Goal: Task Accomplishment & Management: Use online tool/utility

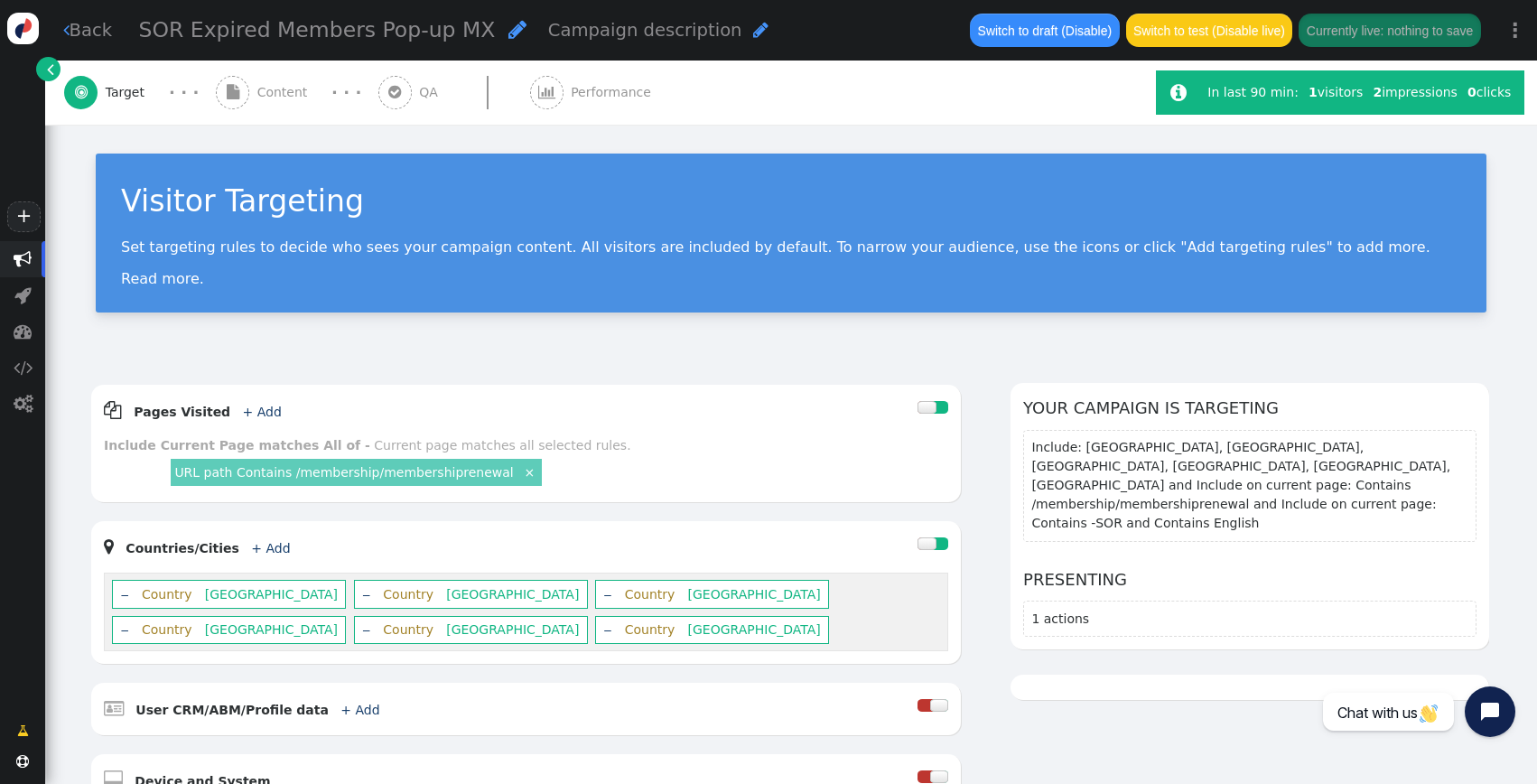
scroll to position [26, 0]
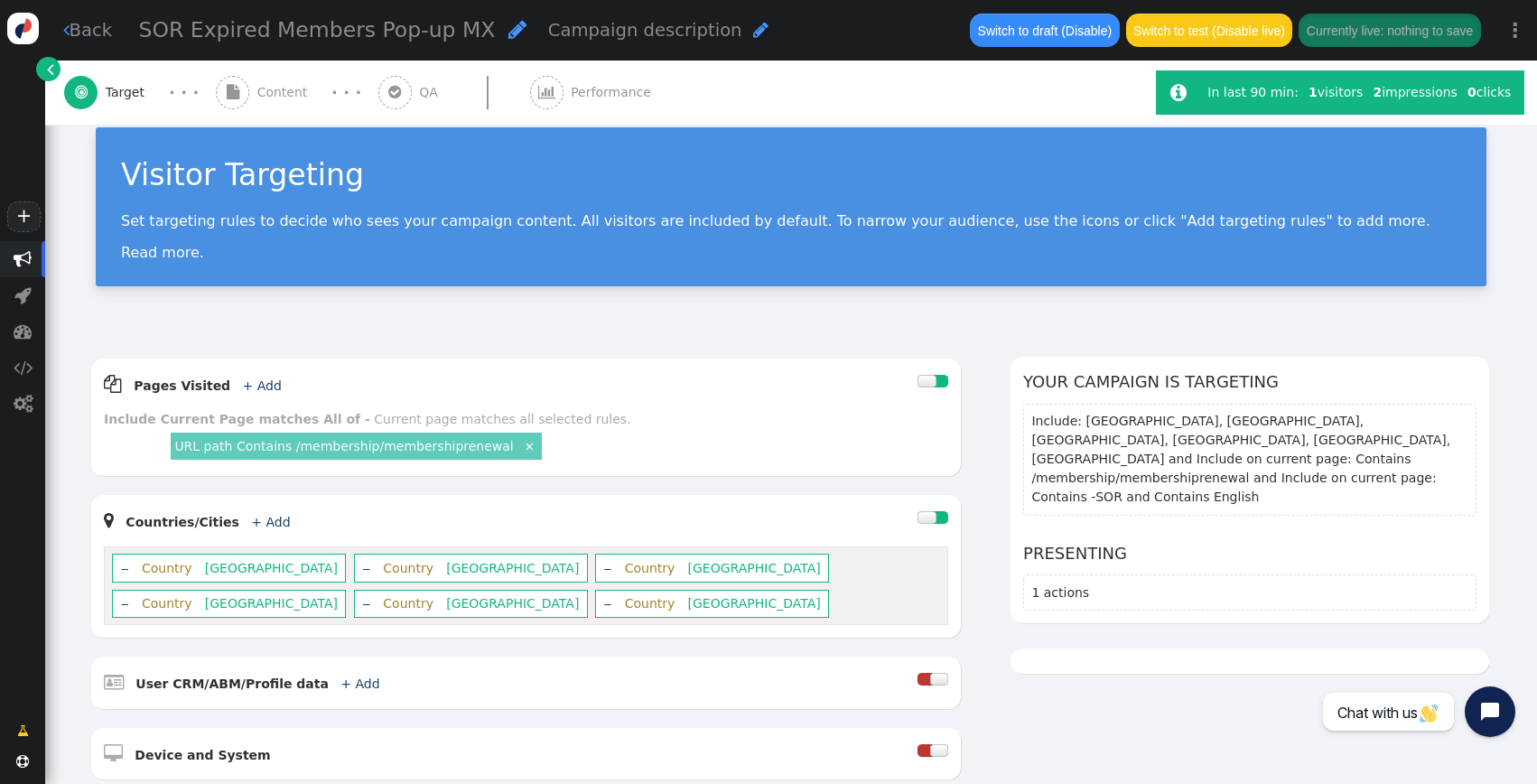
click at [238, 96] on span "" at bounding box center [233, 92] width 12 height 14
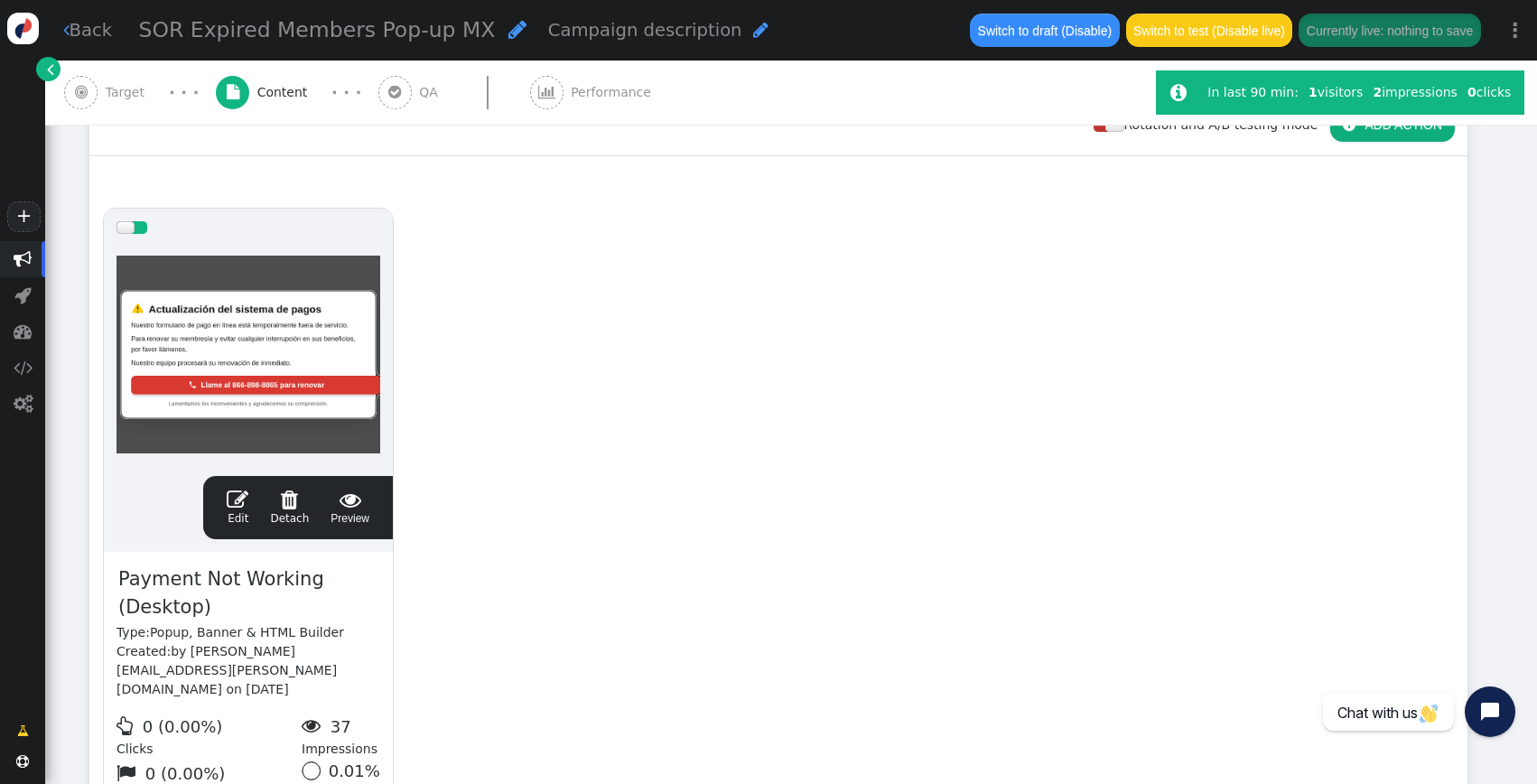
scroll to position [376, 0]
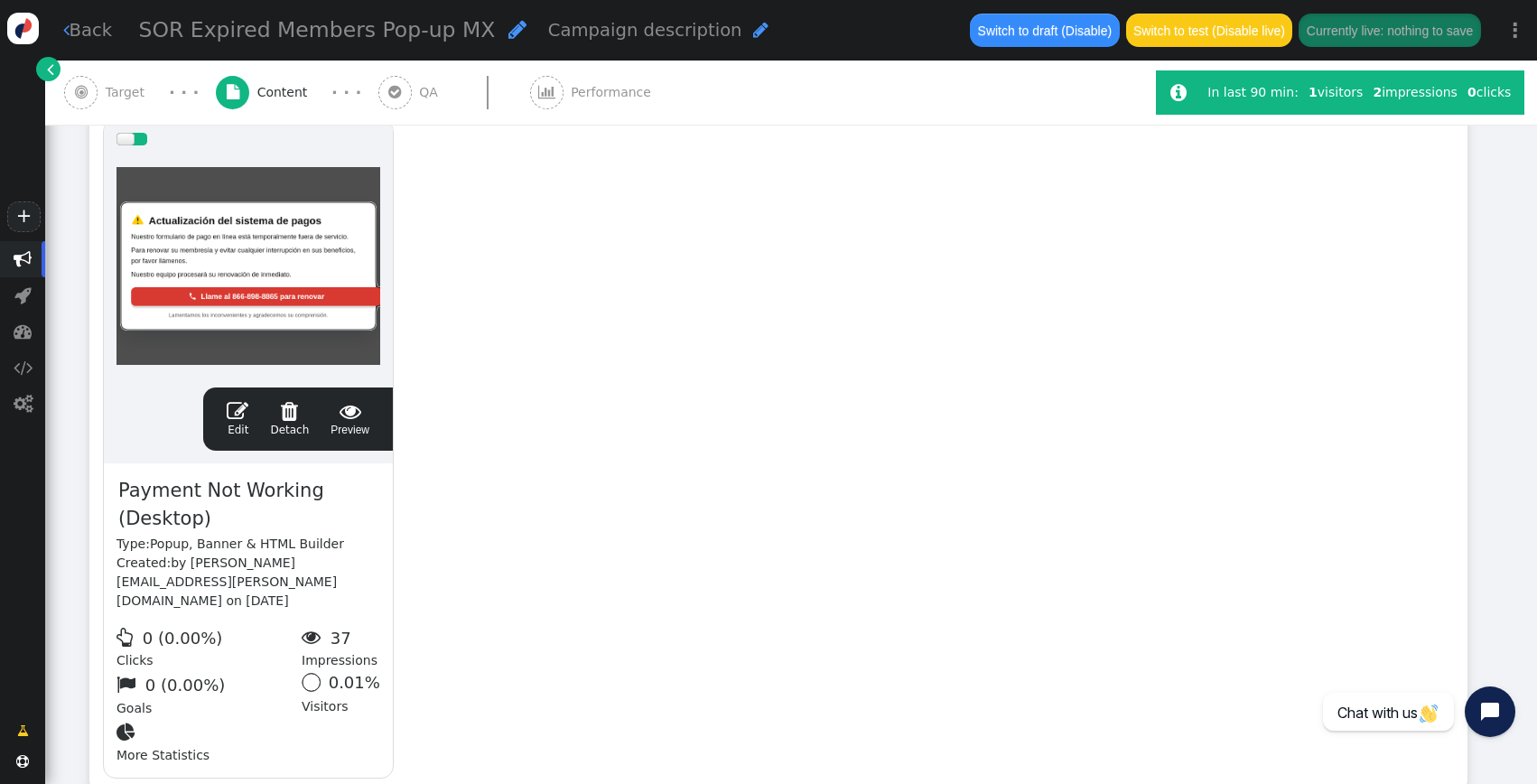
click at [243, 410] on span "" at bounding box center [237, 410] width 22 height 22
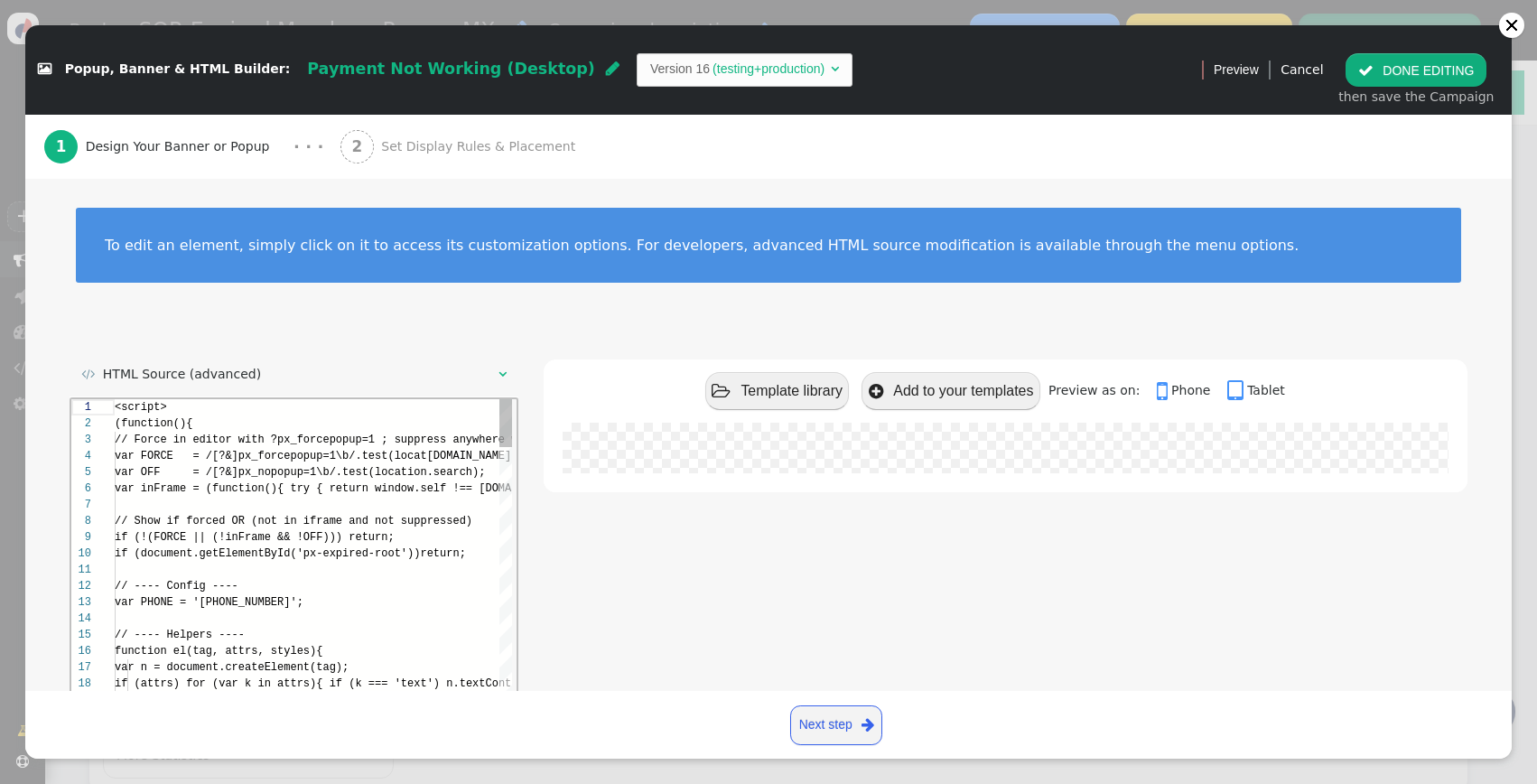
scroll to position [163, 0]
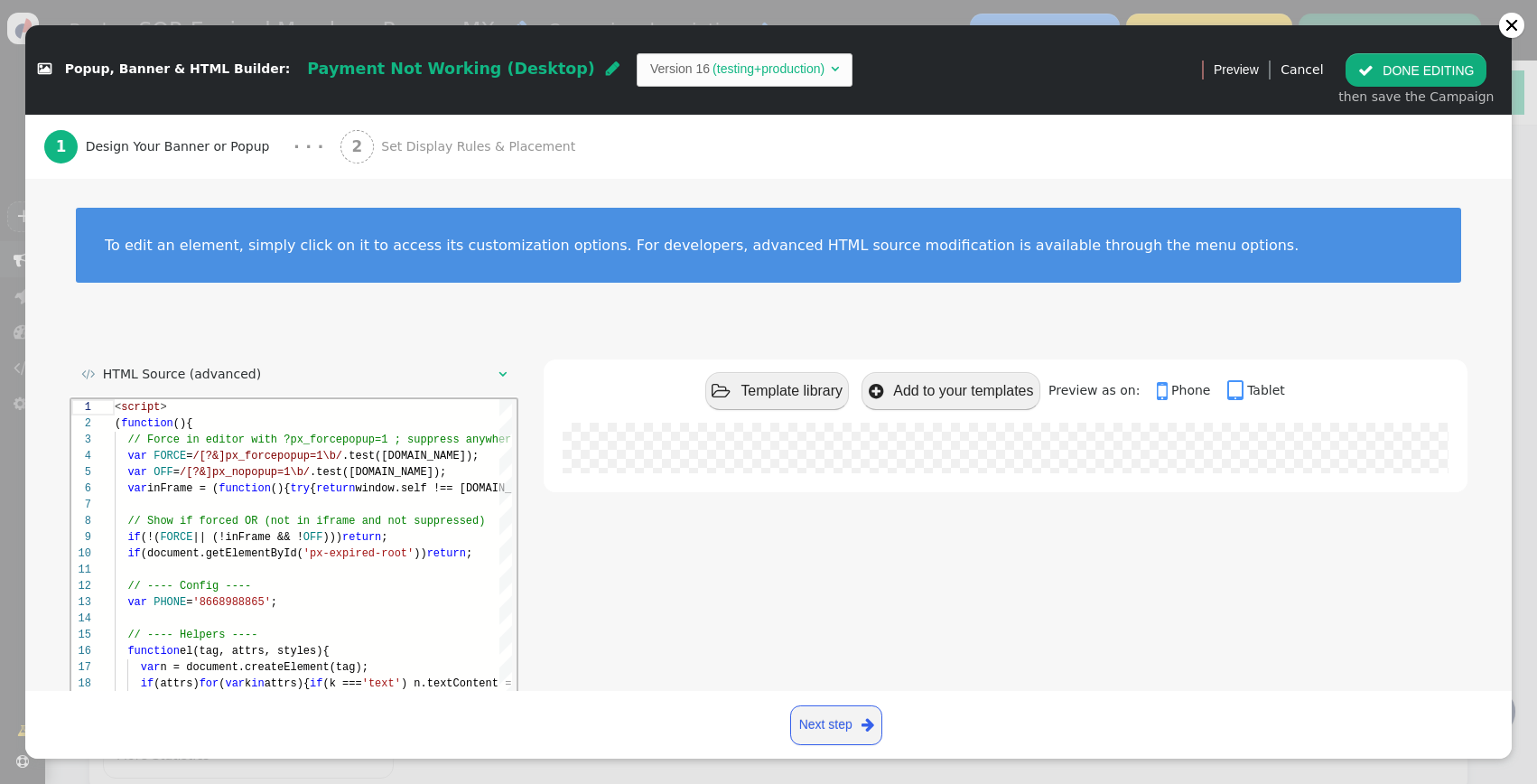
click at [395, 71] on span "Payment Not Working (Desktop)" at bounding box center [451, 68] width 288 height 18
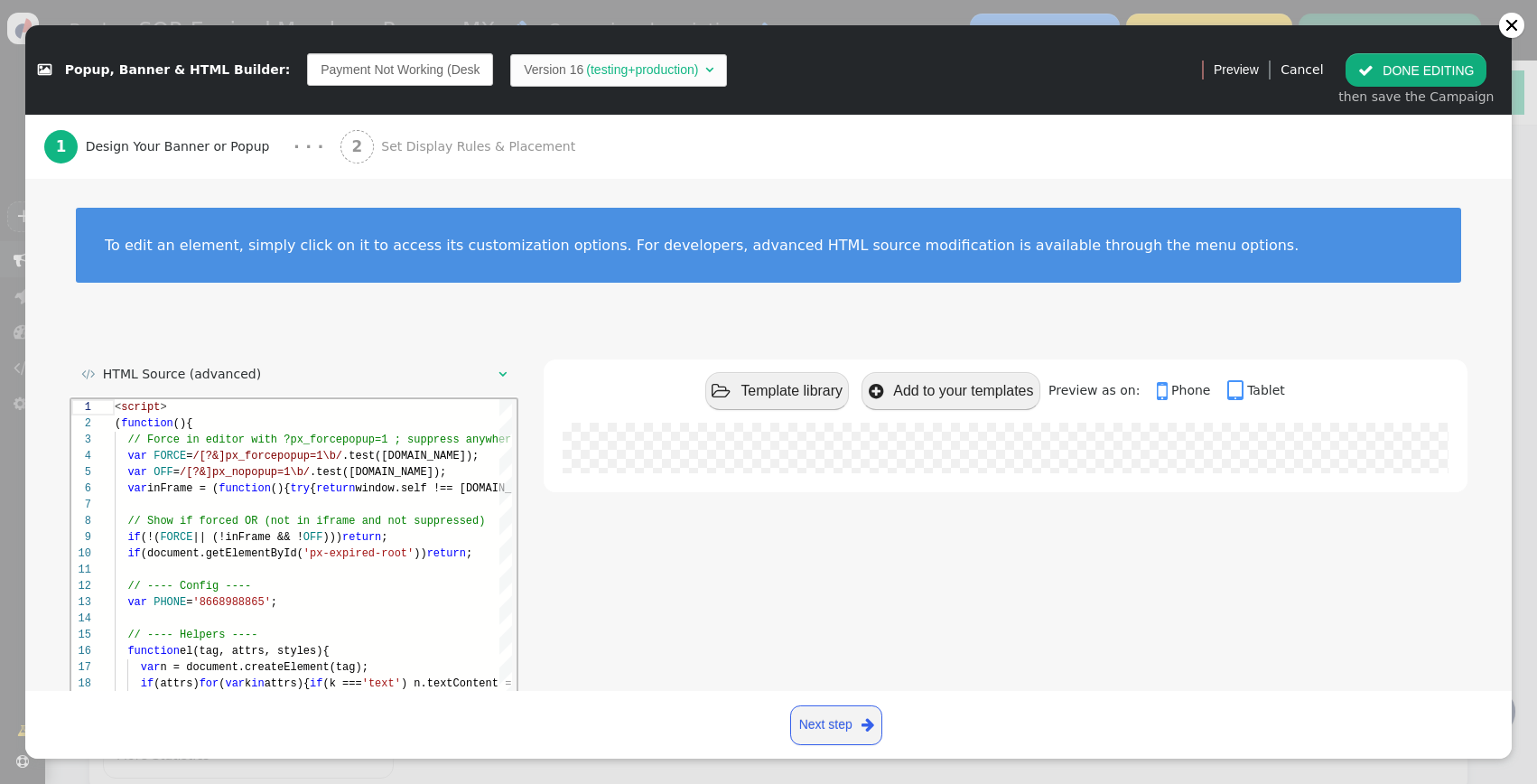
scroll to position [0, 22]
click at [407, 70] on input "Payment Not Working (Desktop)" at bounding box center [400, 69] width 186 height 32
click at [388, 70] on input "Payment Not Working (Desktop)" at bounding box center [400, 69] width 186 height 32
type input "Payment Not Working (Desktop)"
click at [1306, 71] on link "Cancel" at bounding box center [1301, 69] width 43 height 14
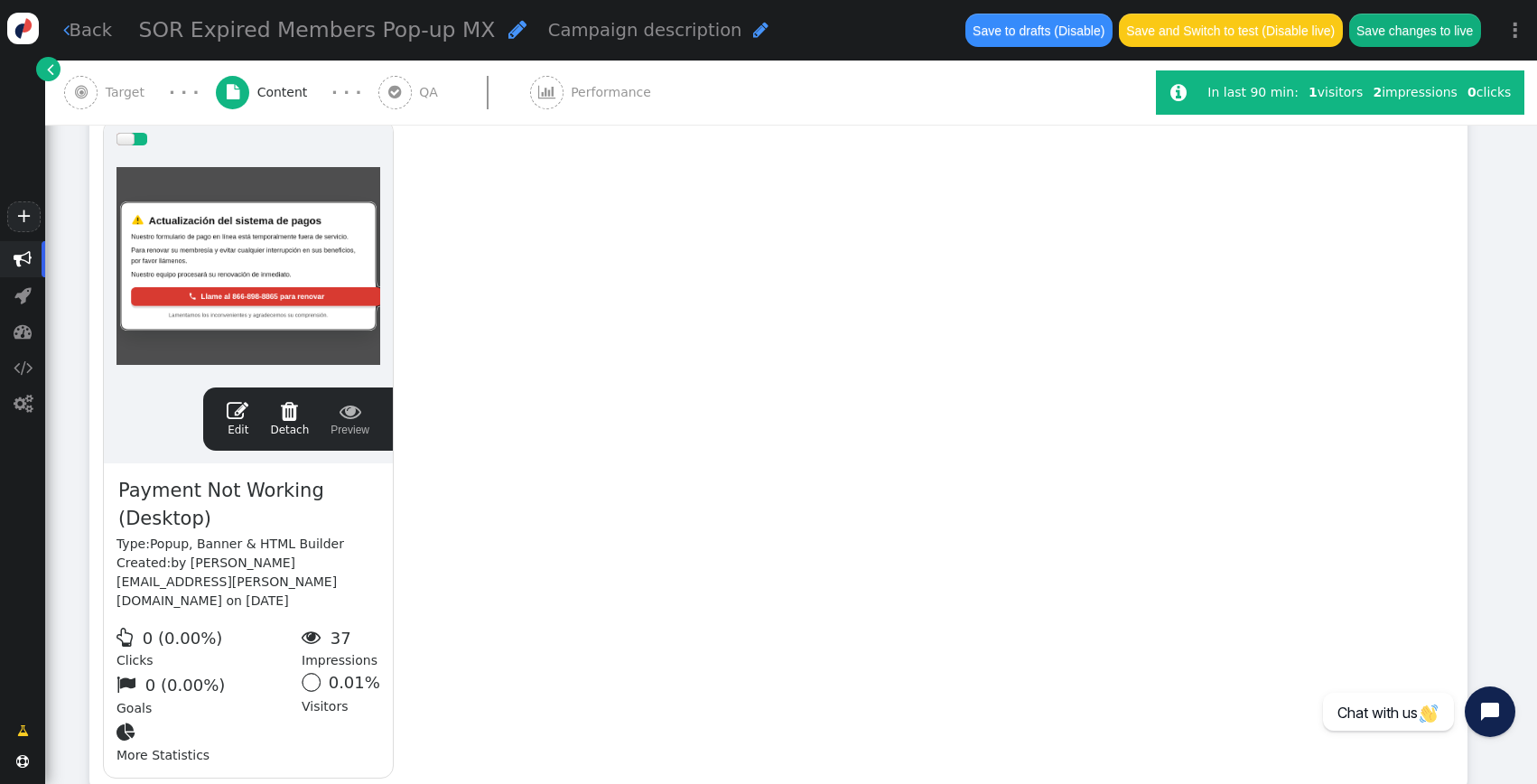
scroll to position [163, 0]
click at [97, 75] on div " Target" at bounding box center [108, 93] width 88 height 64
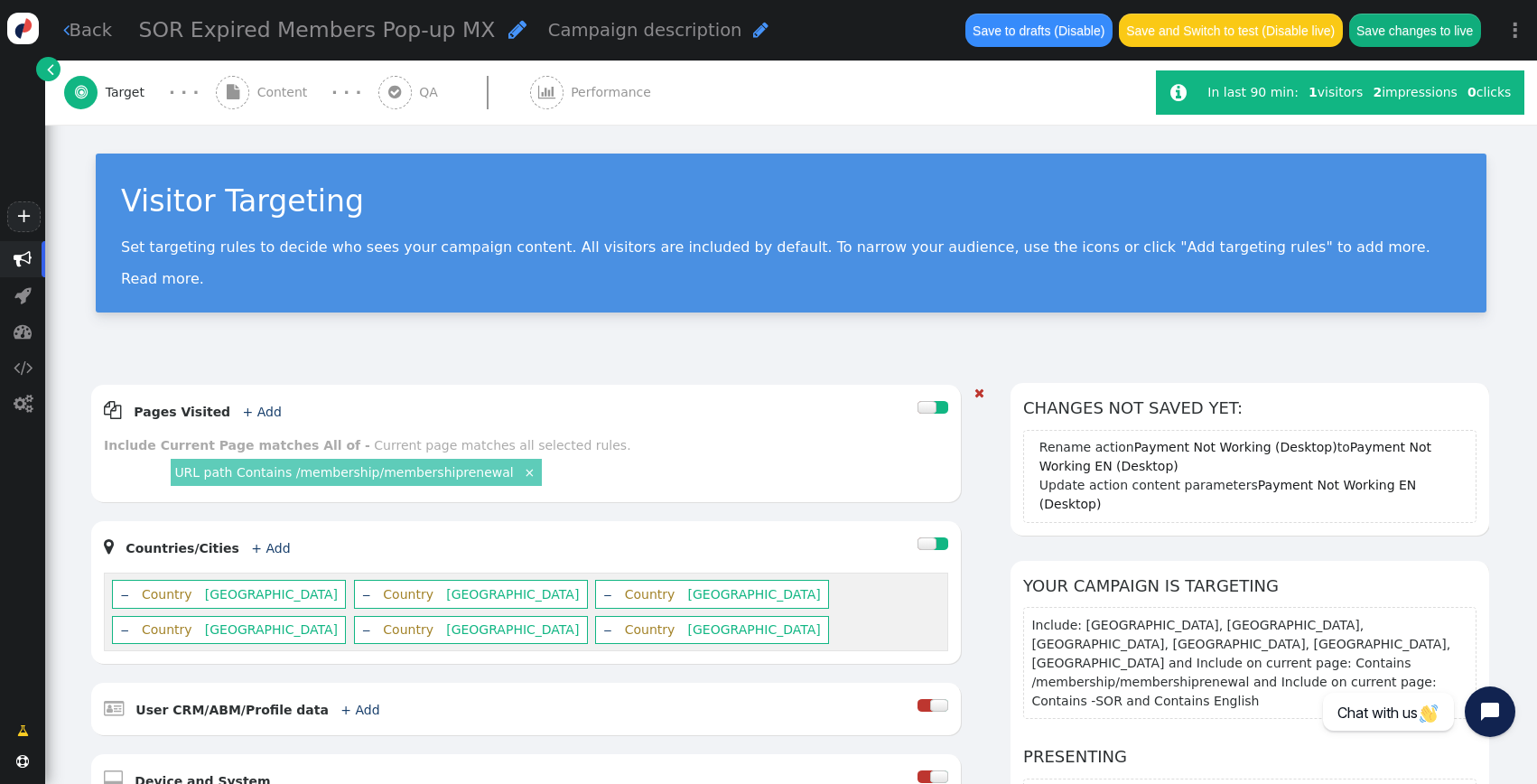
scroll to position [653, 0]
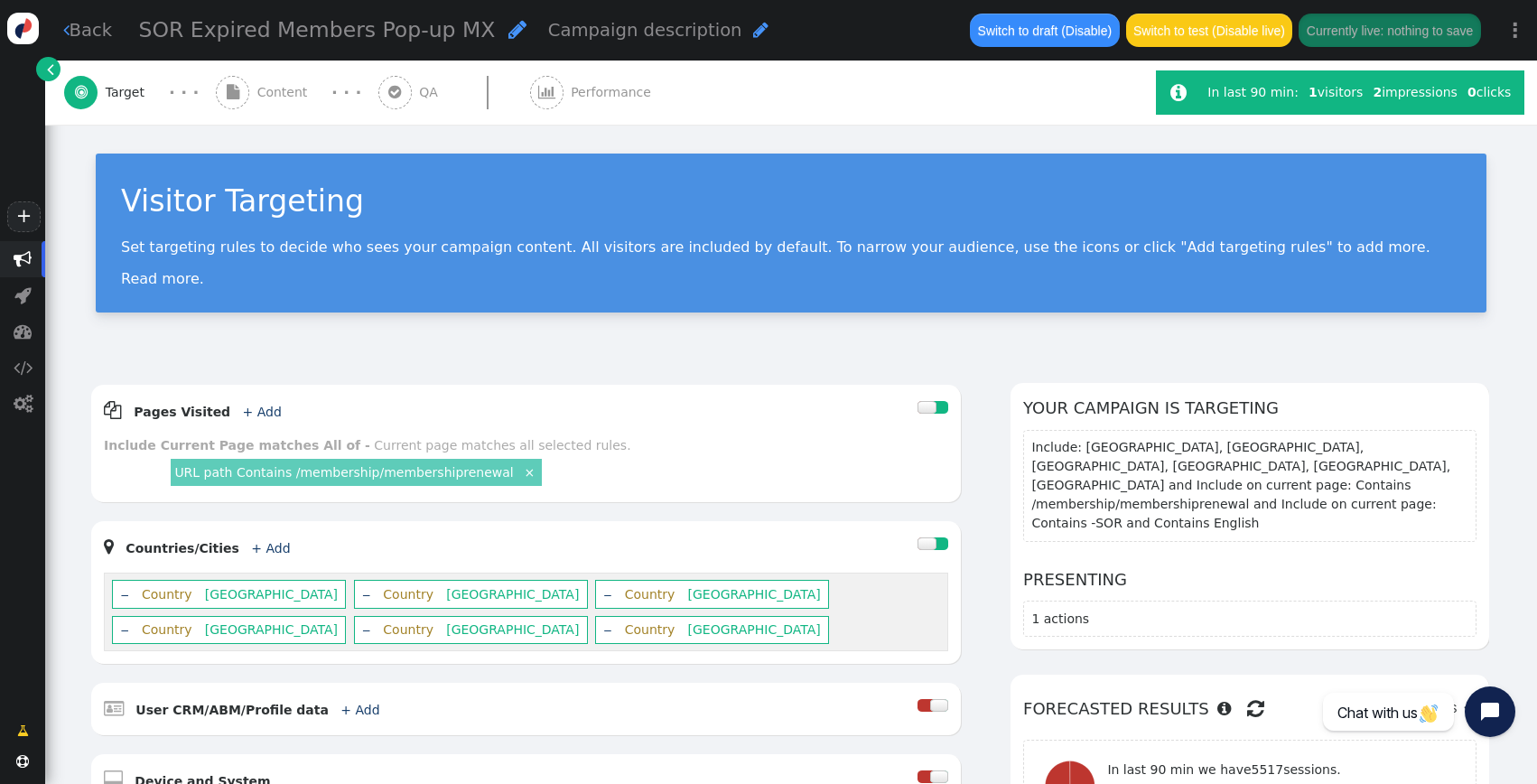
click at [263, 96] on span "Content" at bounding box center [286, 93] width 58 height 19
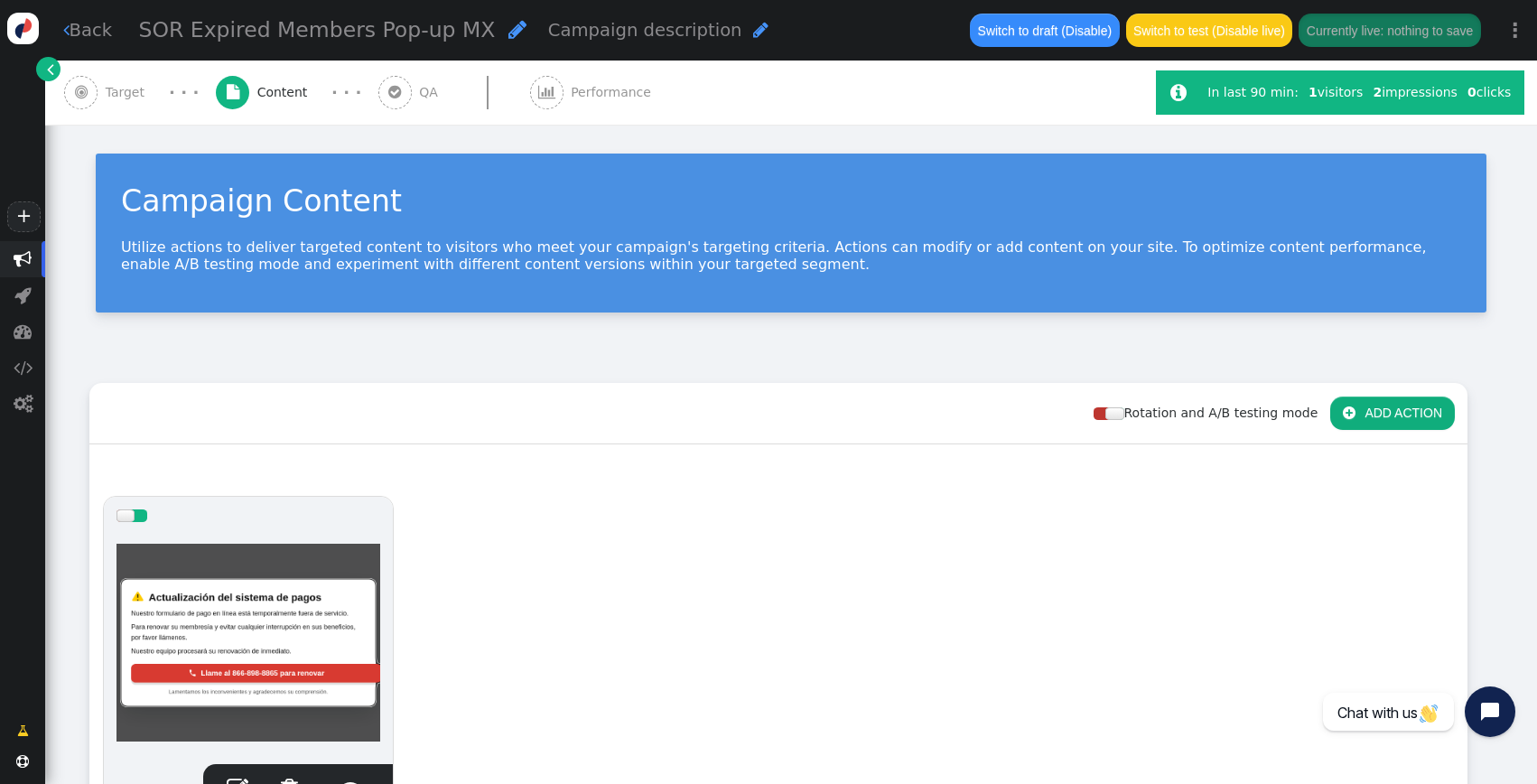
scroll to position [310, 0]
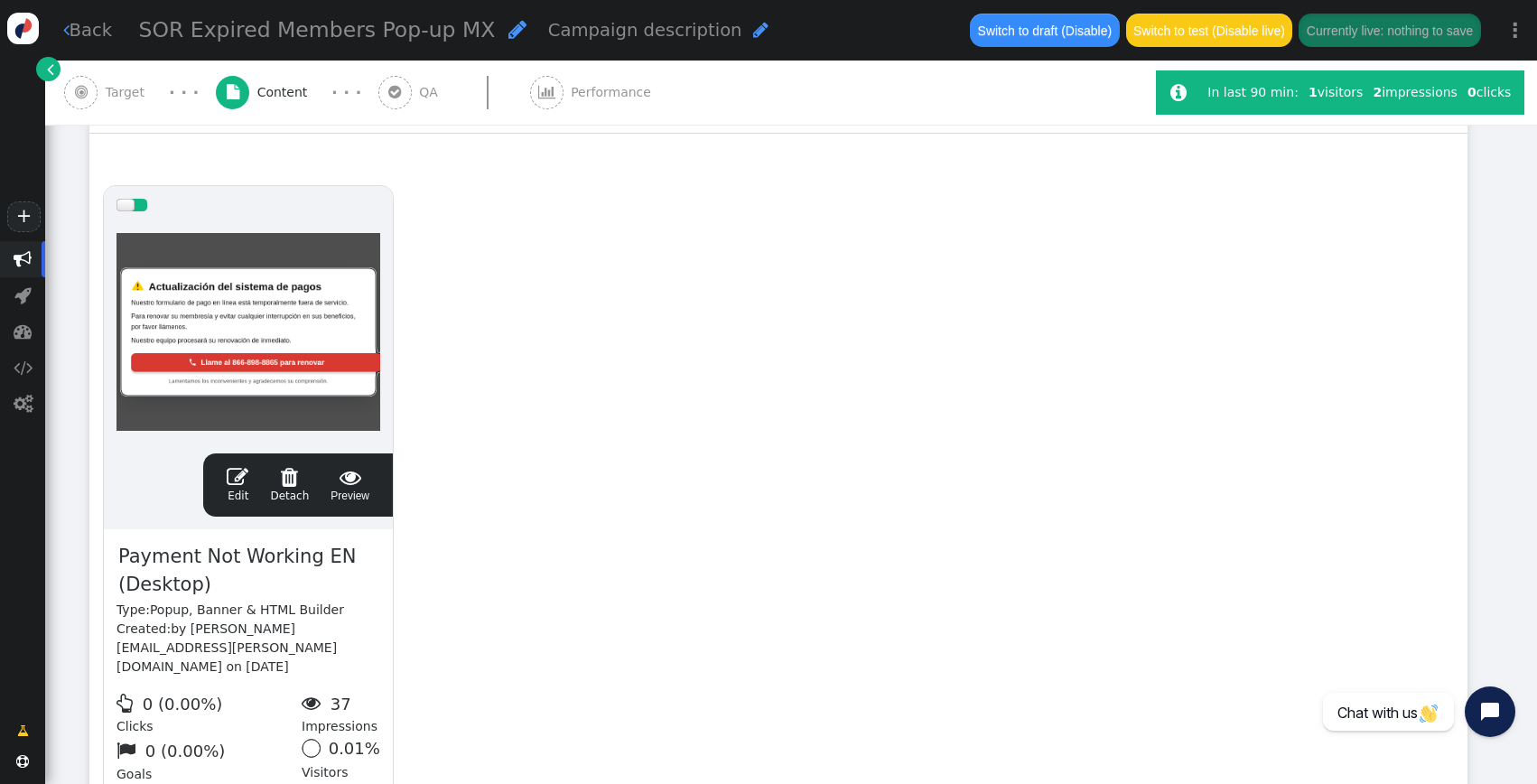
click at [603, 488] on div "drag this  Edit  Detach  Preview Payment Not Working EN (Desktop) Type: Popu…" at bounding box center [777, 514] width 1376 height 686
click at [287, 580] on span "Payment Not Working EN (Desktop)" at bounding box center [248, 571] width 264 height 59
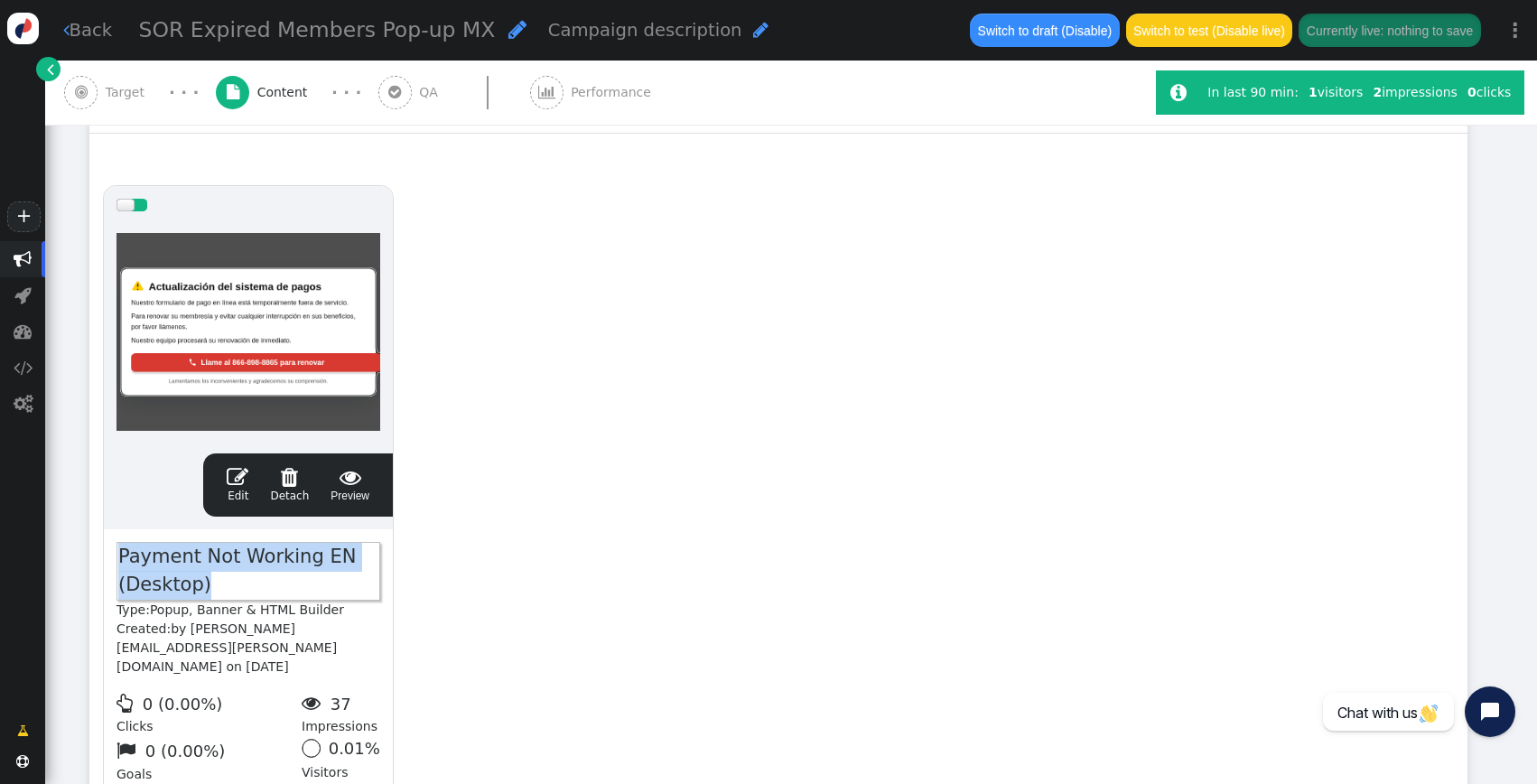
click at [330, 554] on span "Payment Not Working EN (Desktop)" at bounding box center [248, 571] width 264 height 59
click at [619, 474] on div "drag this  Edit  Detach  Preview Payment Not Working MX (Desktop) Type: Popu…" at bounding box center [777, 514] width 1376 height 686
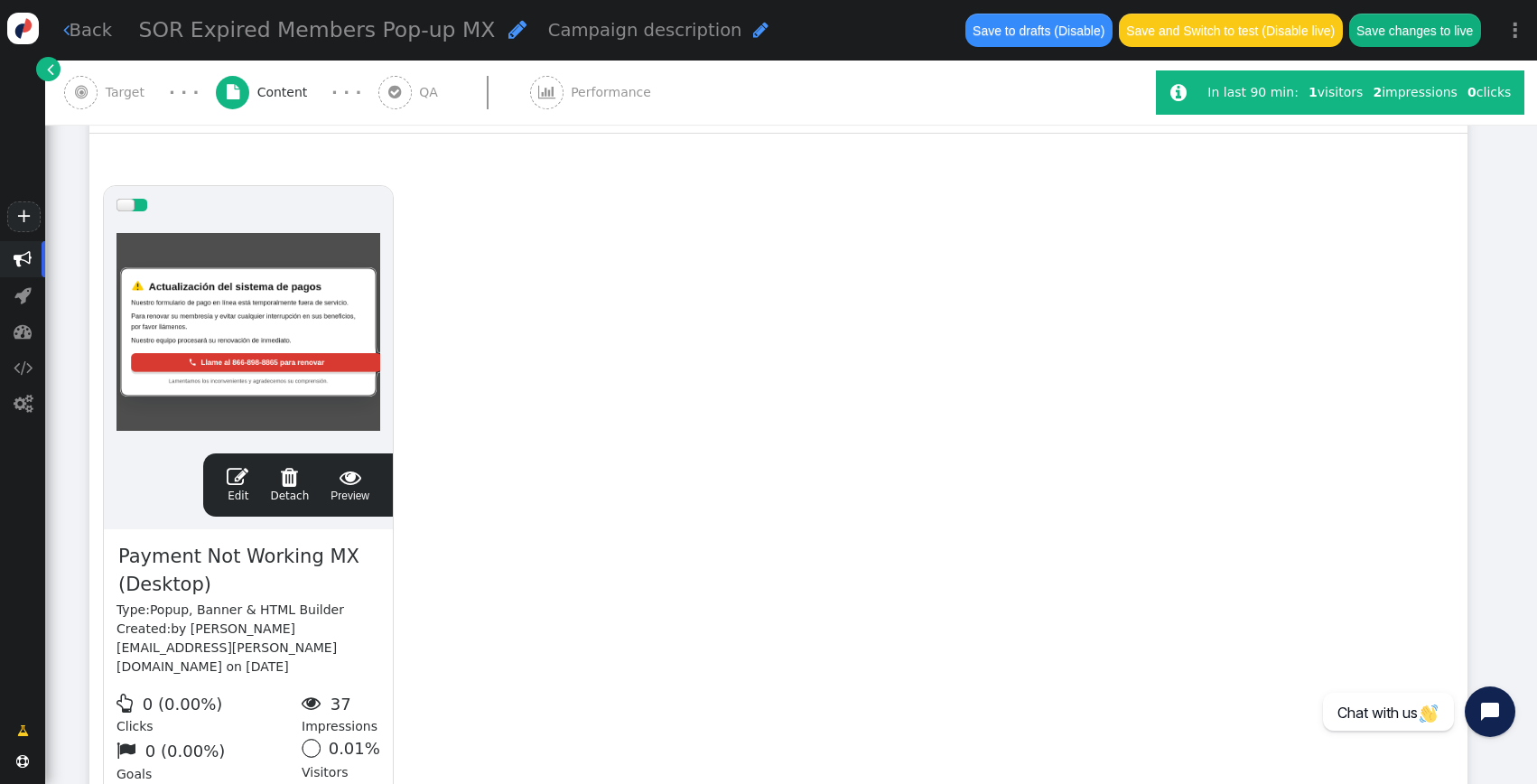
click at [1450, 32] on button "Save changes to live" at bounding box center [1415, 29] width 131 height 32
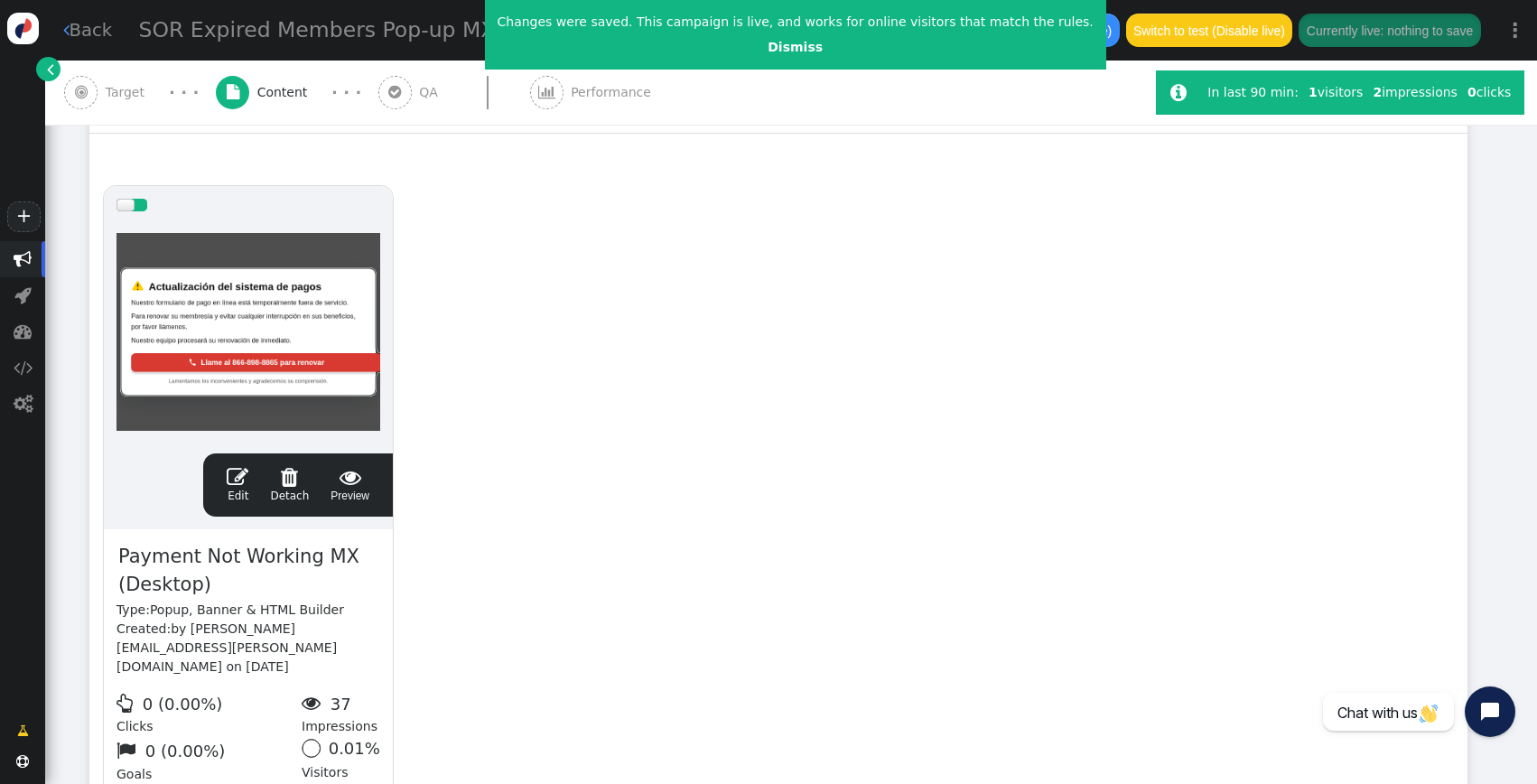
click at [231, 481] on span "" at bounding box center [237, 477] width 22 height 22
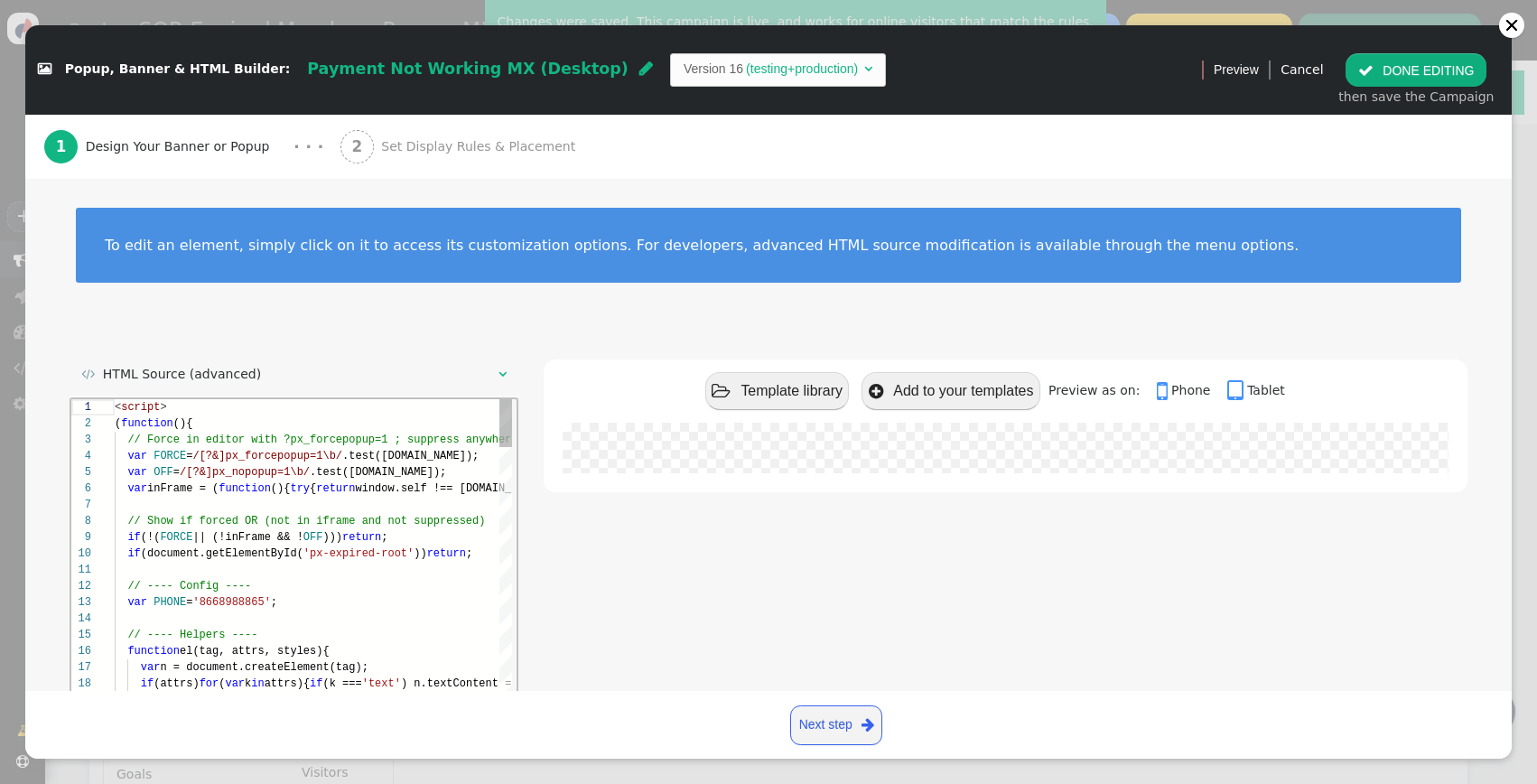
scroll to position [0, 0]
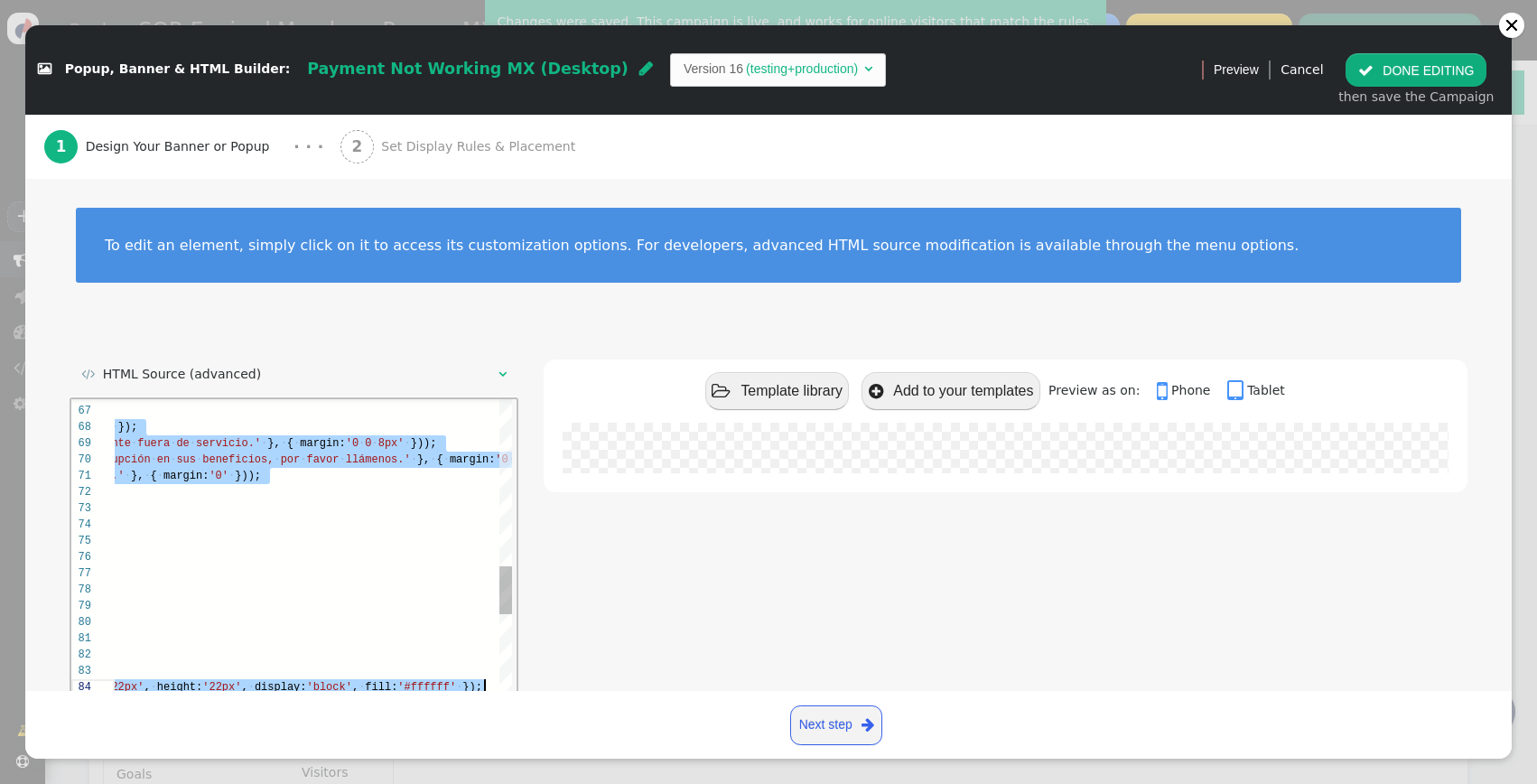
type textarea "<script> (function(){ // Force in editor with ?px_forcepopup=1 ; suppress anywh…"
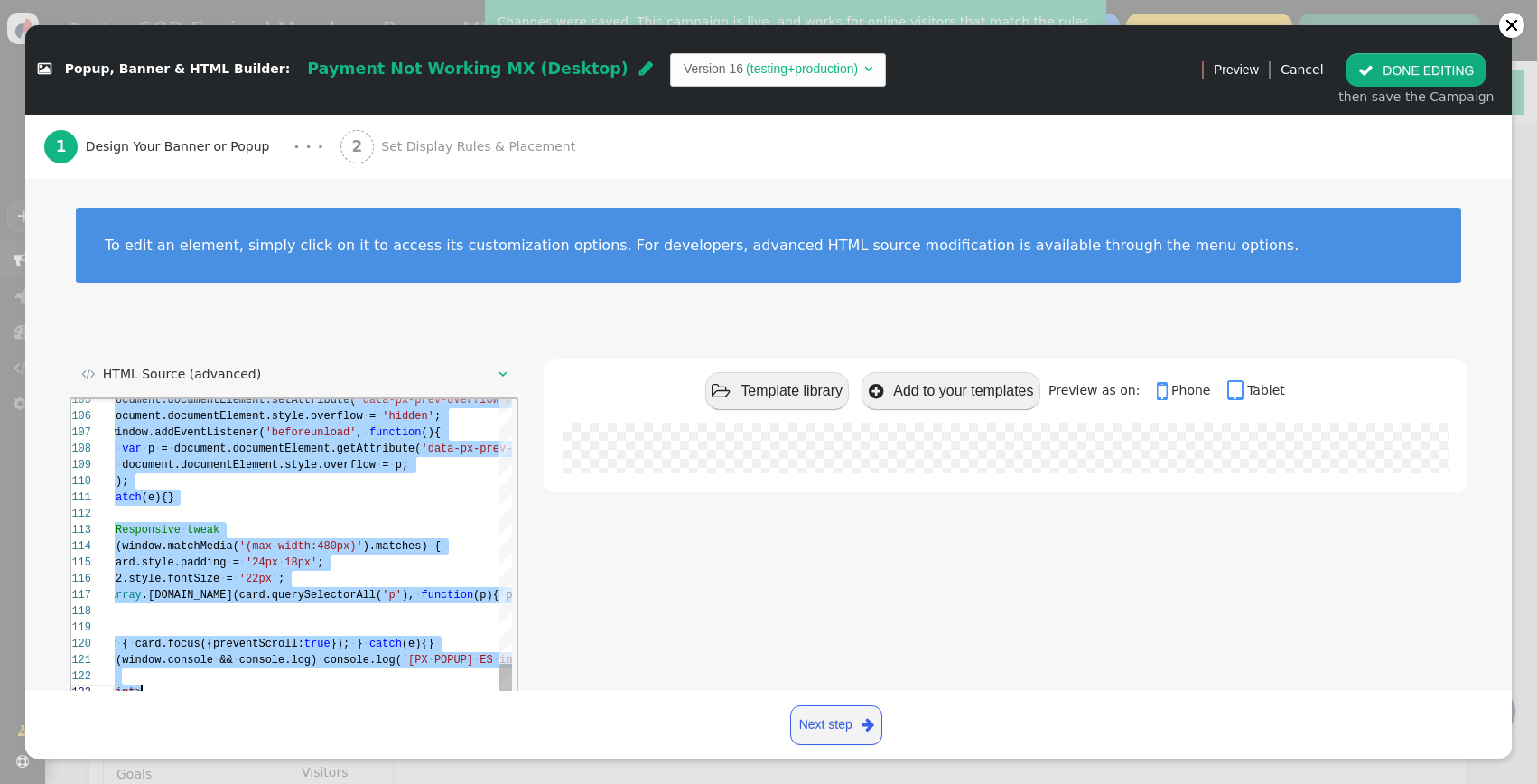
drag, startPoint x: 114, startPoint y: 406, endPoint x: 384, endPoint y: 861, distance: 529.1
click at [384, 398] on html "105 106 107 108 109 110 111 112 113 114 115 116 117 118 119 120 121 122 123 ···…" at bounding box center [293, 398] width 445 height 0
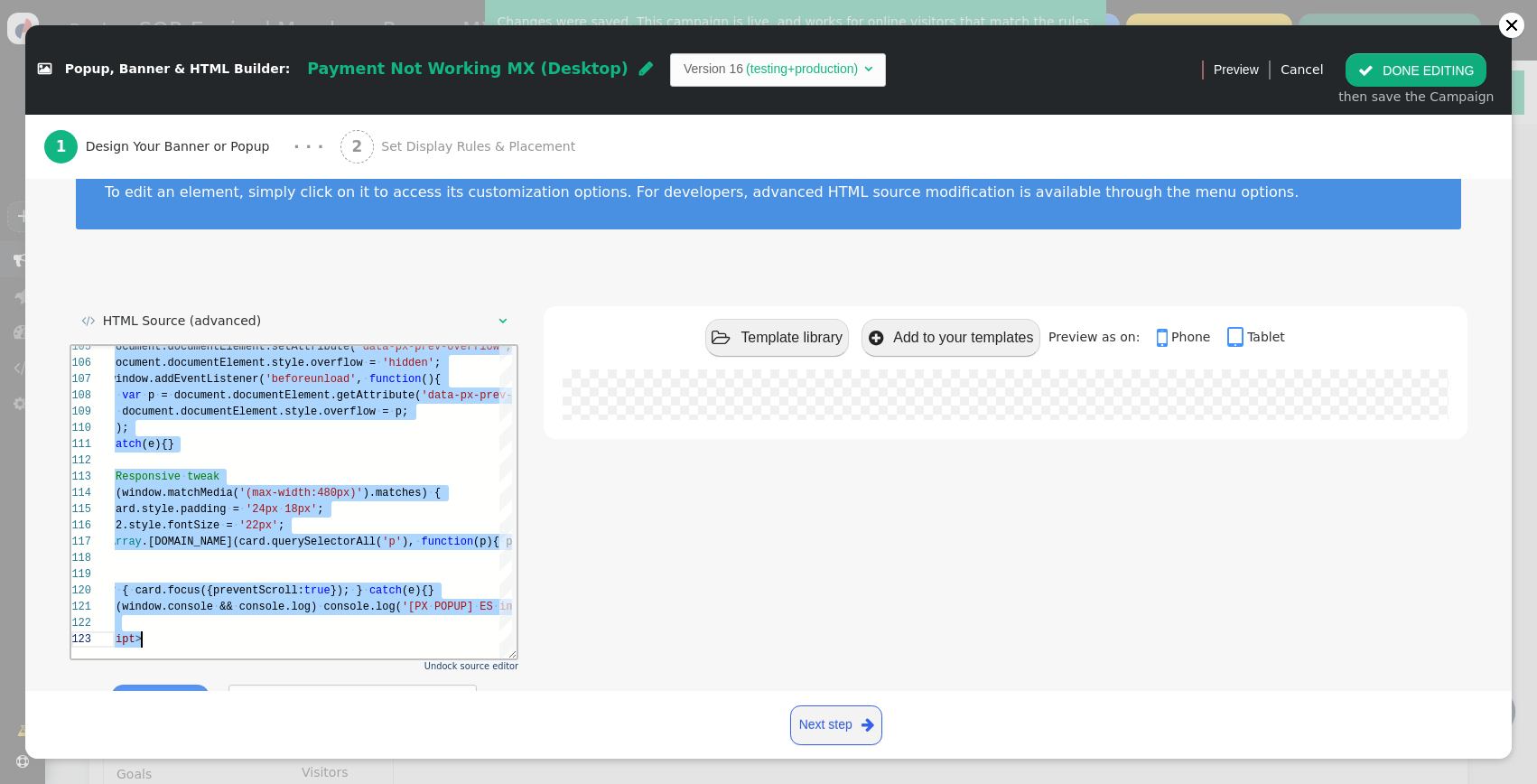
scroll to position [56, 0]
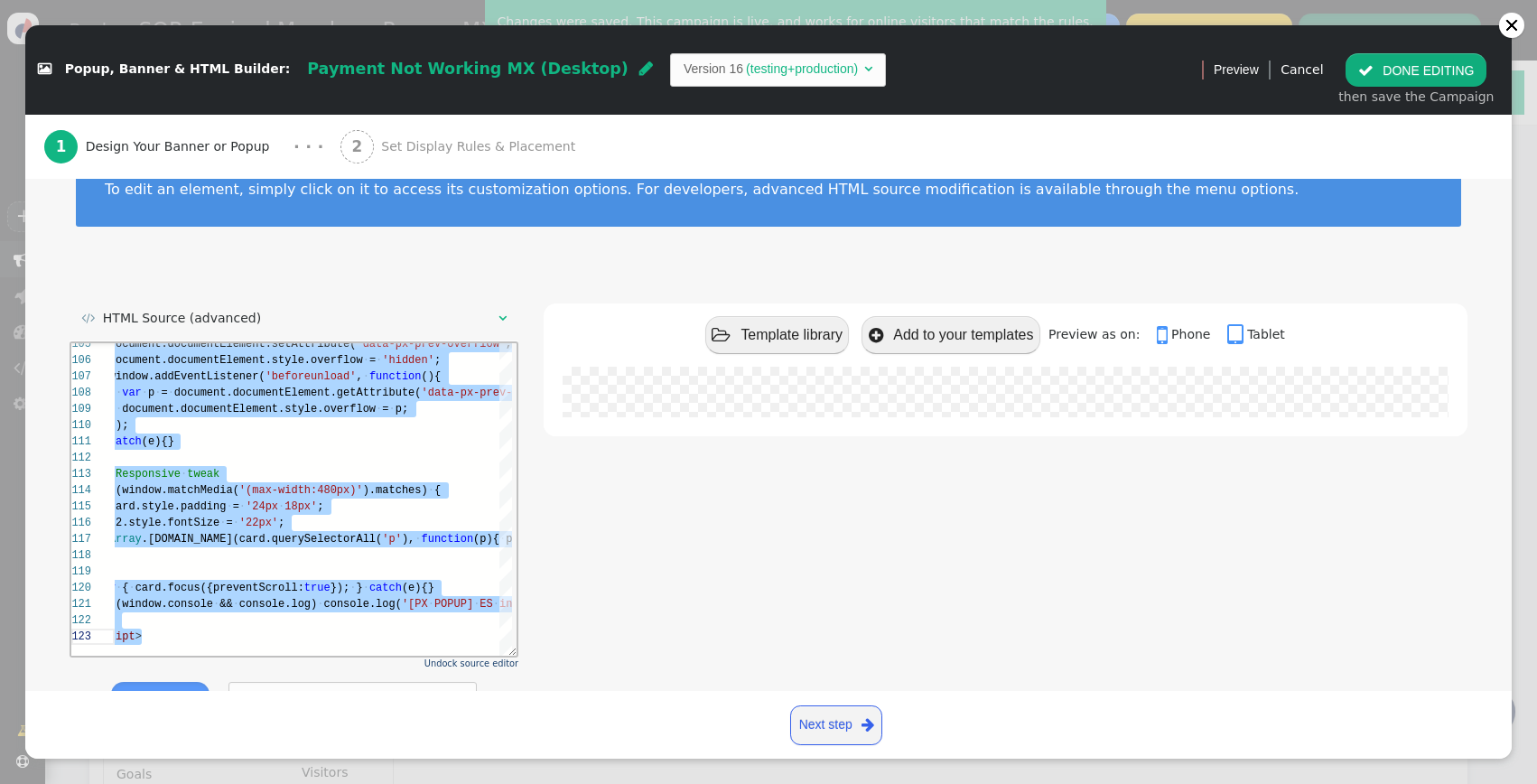
click at [358, 54] on span "Payment Not Working MX (Desktop) " at bounding box center [481, 70] width 376 height 40
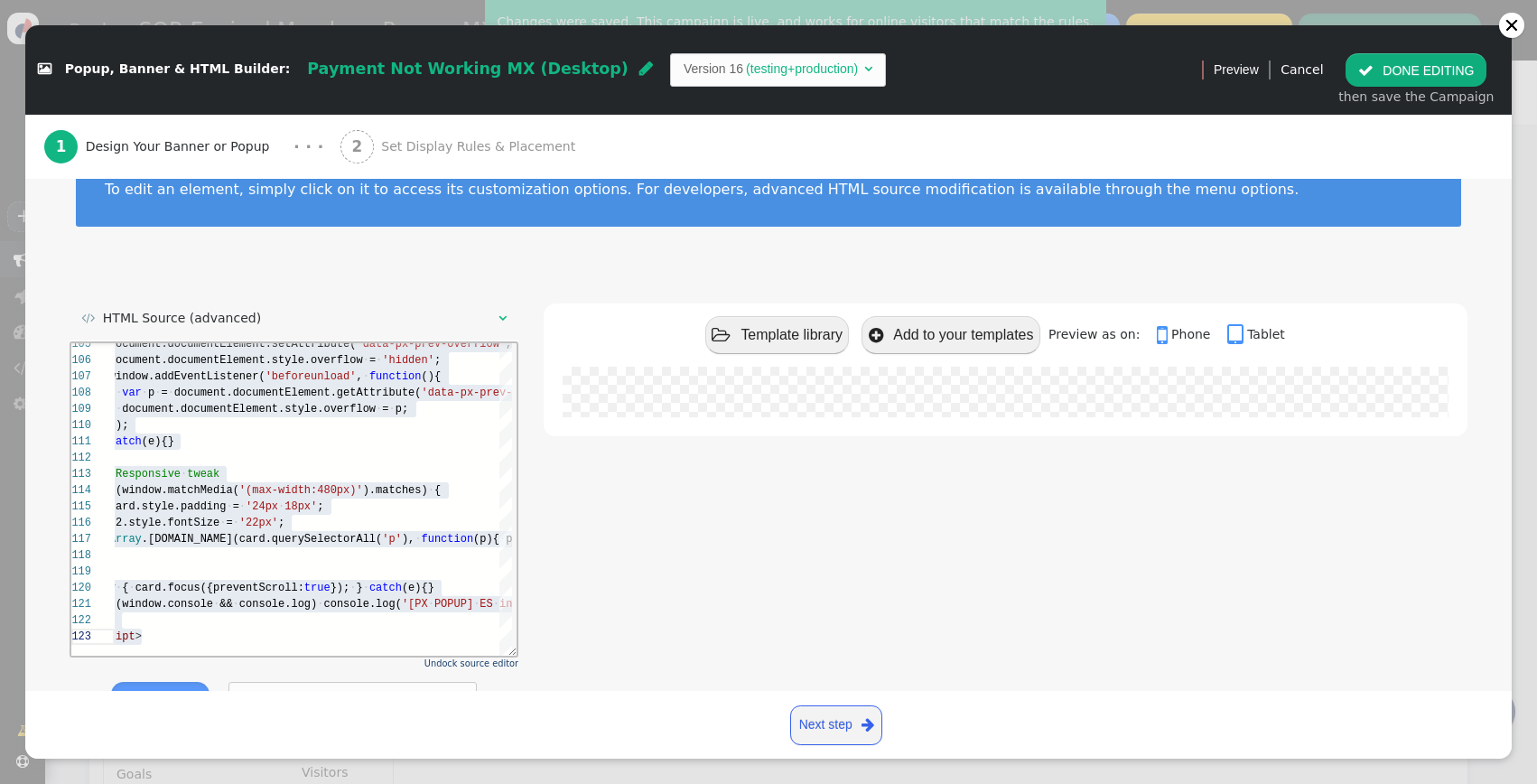
click at [363, 95] on div " Popup, Banner & HTML Builder: Payment Not Working MX (Desktop)  Version 16 (…" at bounding box center [607, 69] width 1164 height 58
click at [371, 68] on span "Payment Not Working MX (Desktop)" at bounding box center [468, 68] width 322 height 18
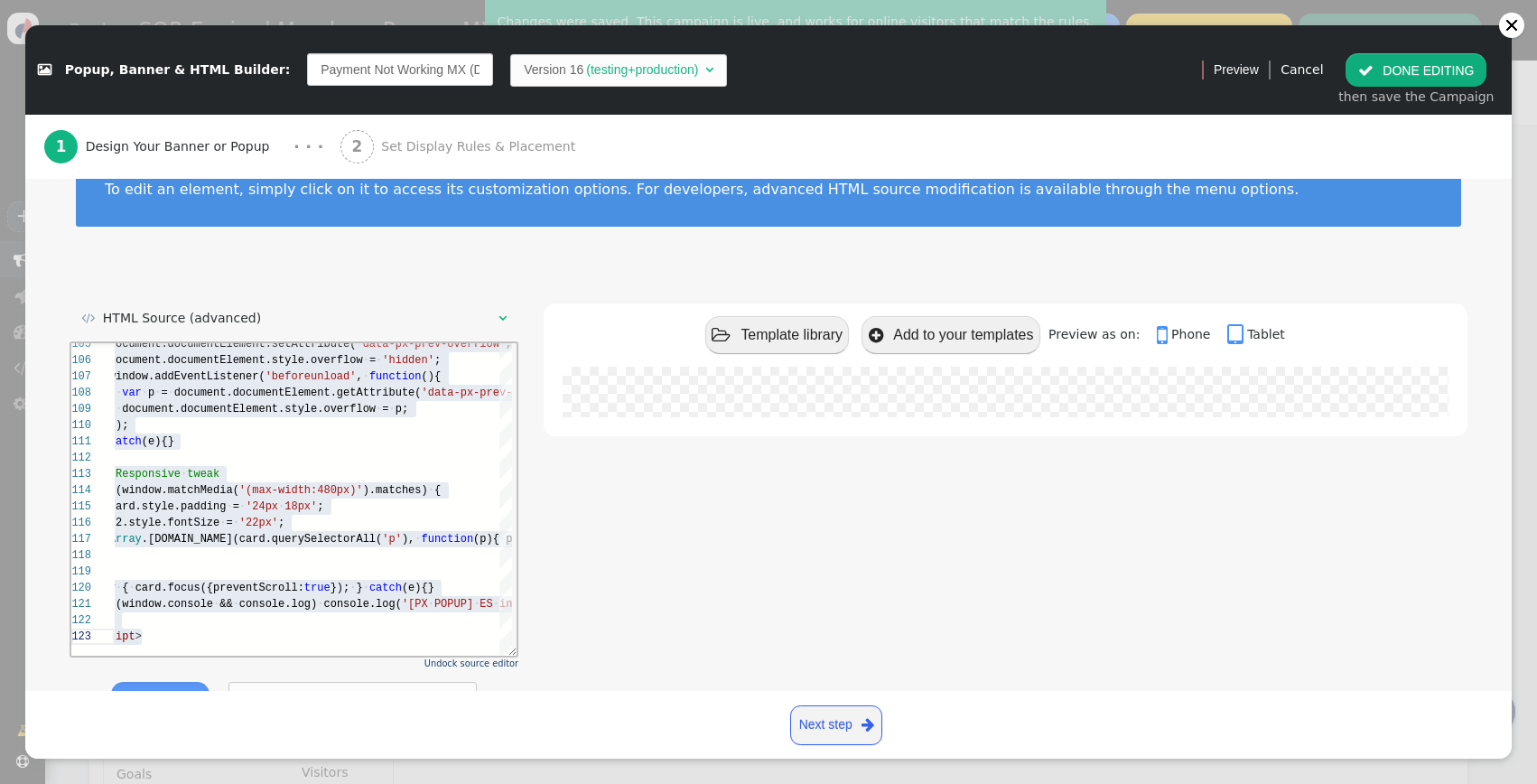
scroll to position [0, 44]
click at [371, 68] on input "Payment Not Working MX (Desktop)" at bounding box center [400, 69] width 186 height 32
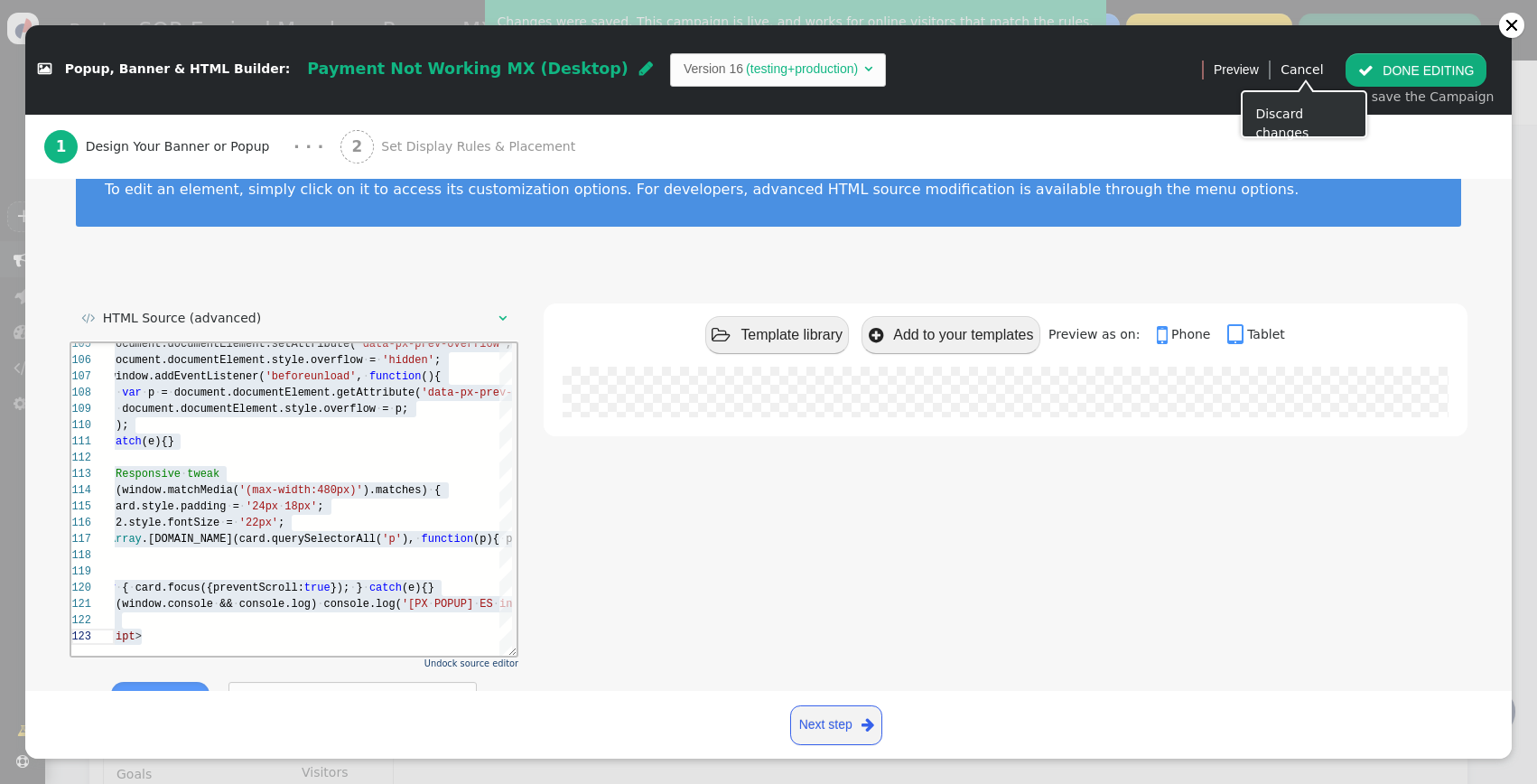
click at [1394, 64] on button " DONE EDITING" at bounding box center [1416, 69] width 141 height 32
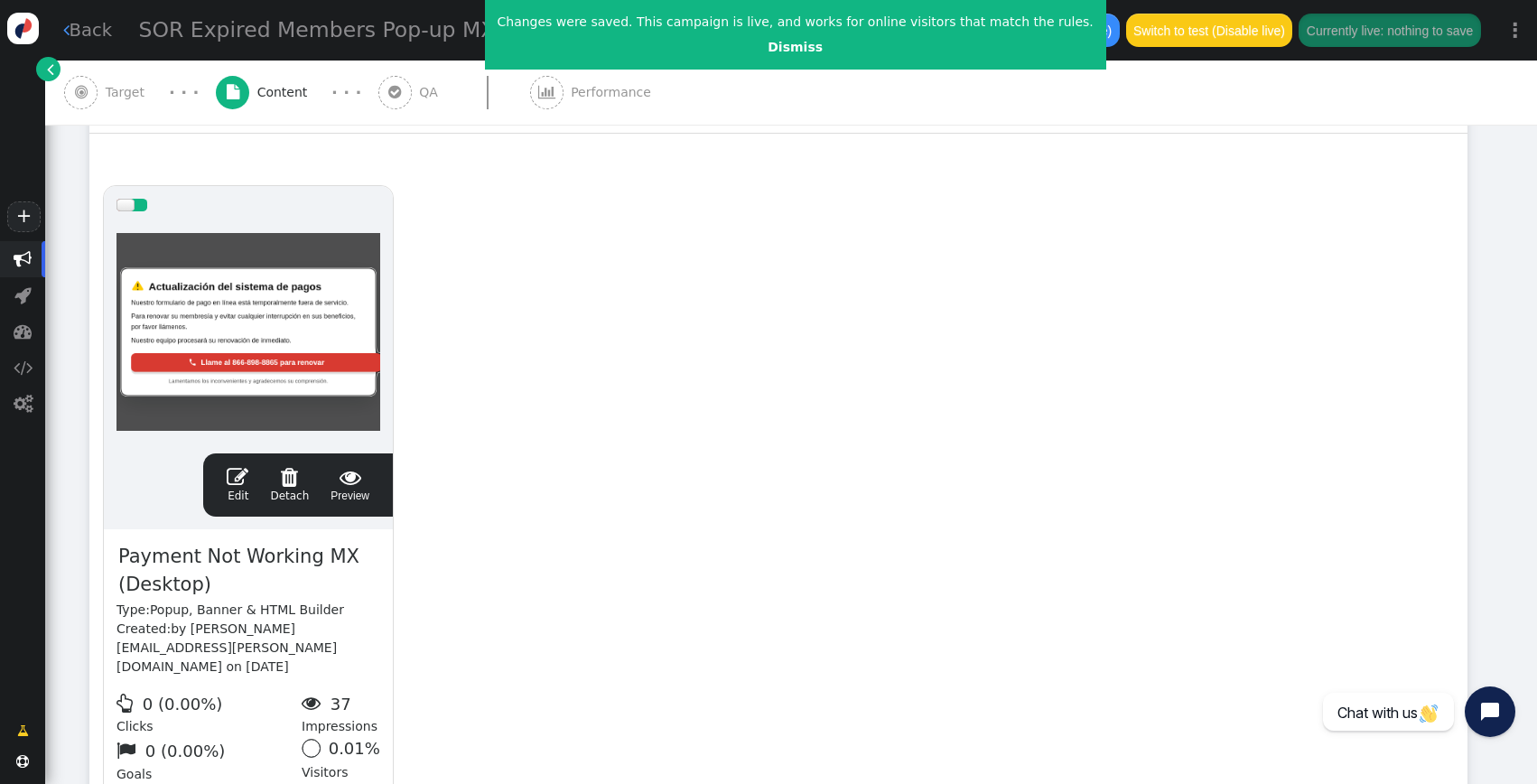
scroll to position [163, 0]
click at [768, 50] on link "Dismiss" at bounding box center [795, 46] width 55 height 14
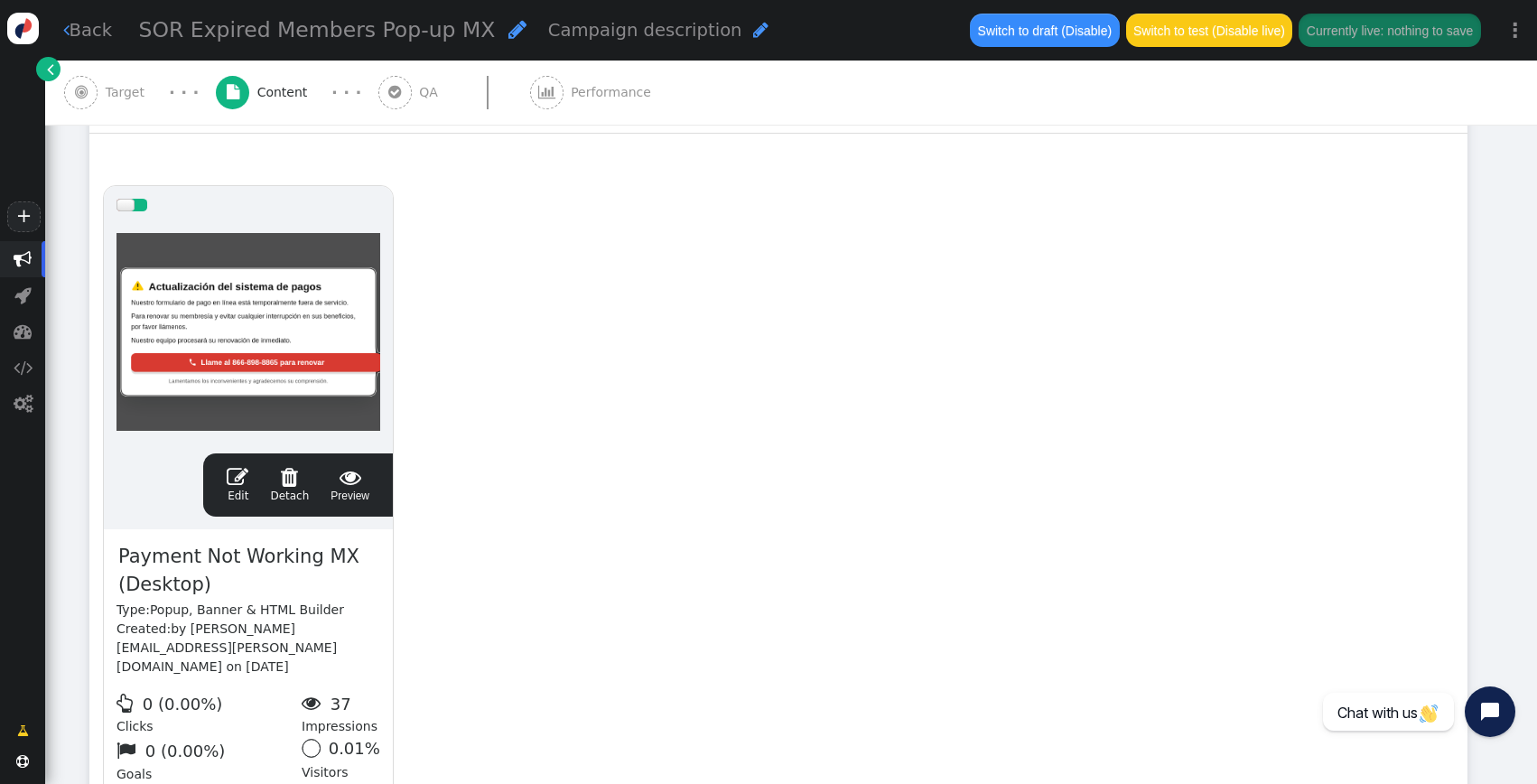
scroll to position [510, 0]
